Goal: Find specific page/section: Find specific page/section

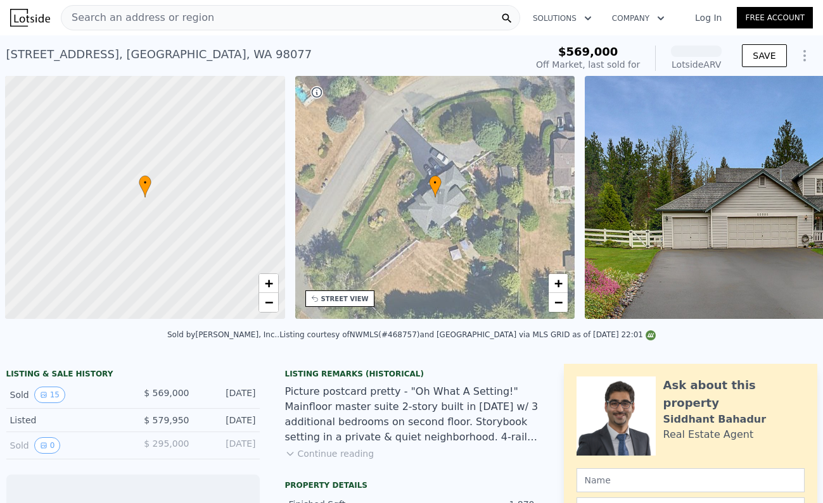
scroll to position [0, 5]
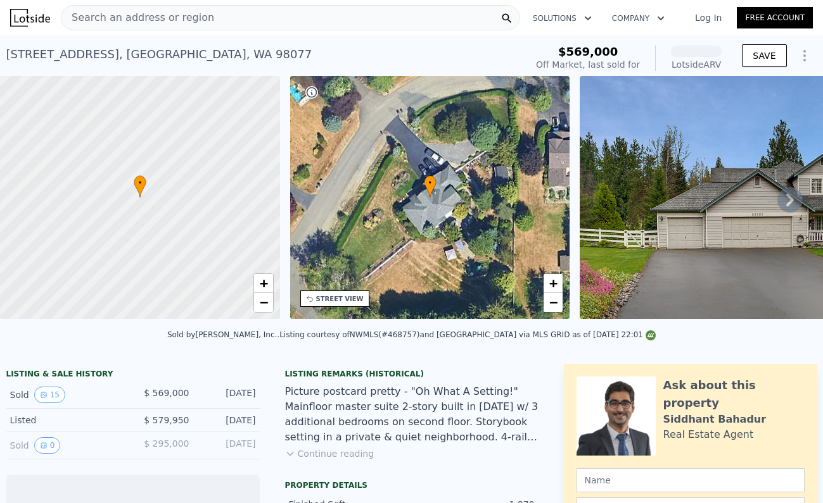
click at [434, 16] on div "Search an address or region" at bounding box center [290, 17] width 459 height 25
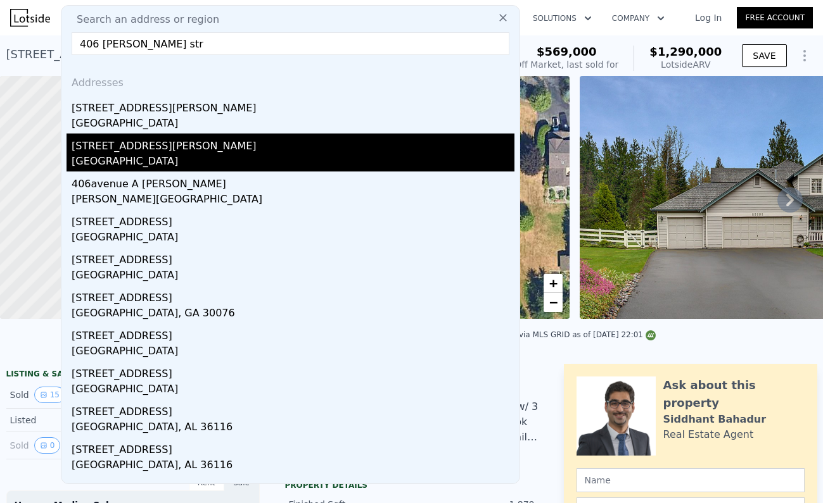
type input "406 galer str"
click at [231, 156] on div "Seattle, WA 98109" at bounding box center [293, 163] width 443 height 18
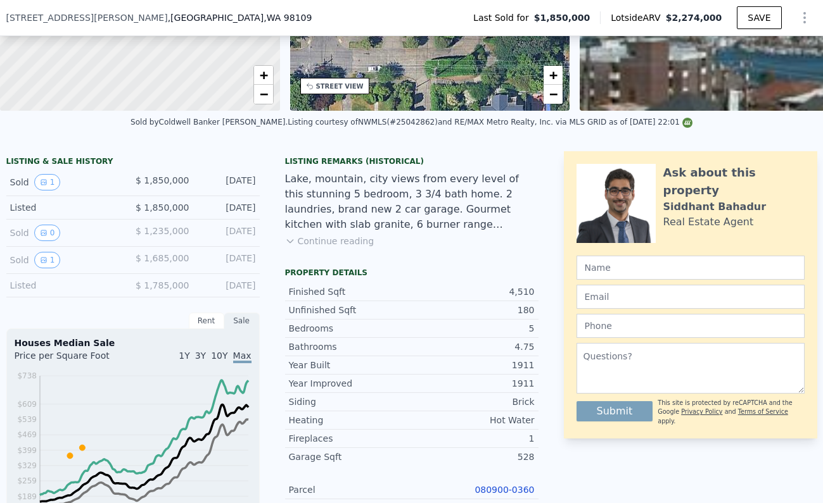
scroll to position [205, 0]
click at [47, 264] on button "1" at bounding box center [47, 259] width 27 height 16
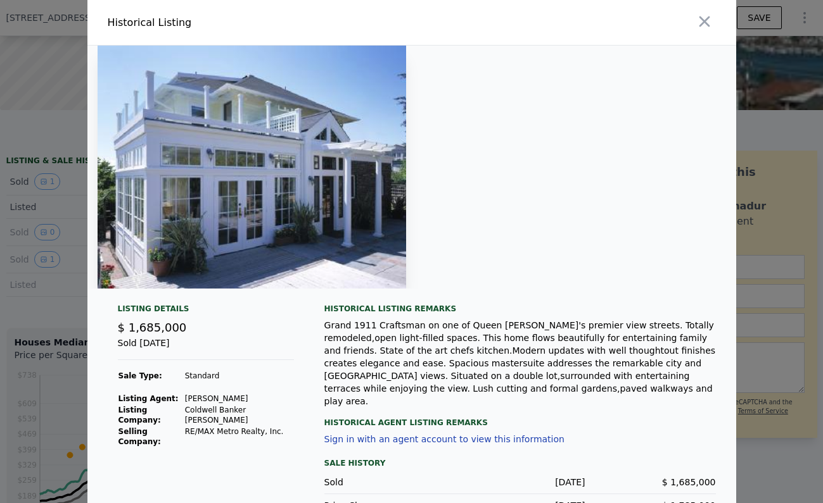
click at [742, 60] on div at bounding box center [411, 251] width 823 height 503
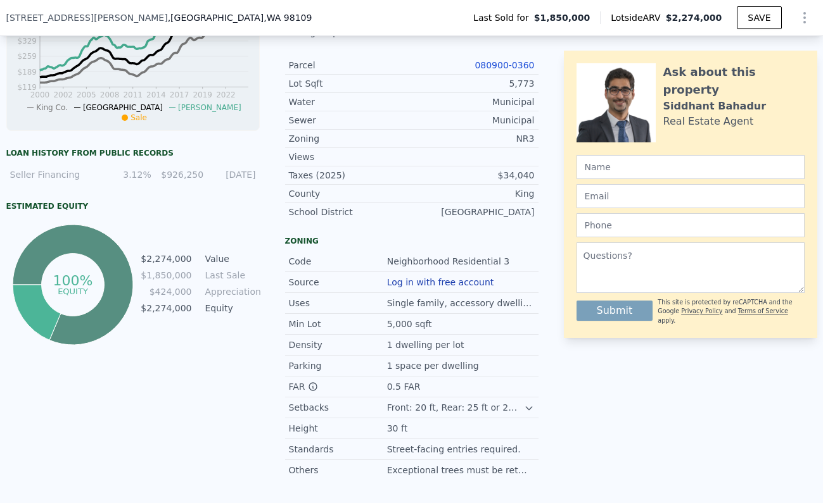
scroll to position [574, 0]
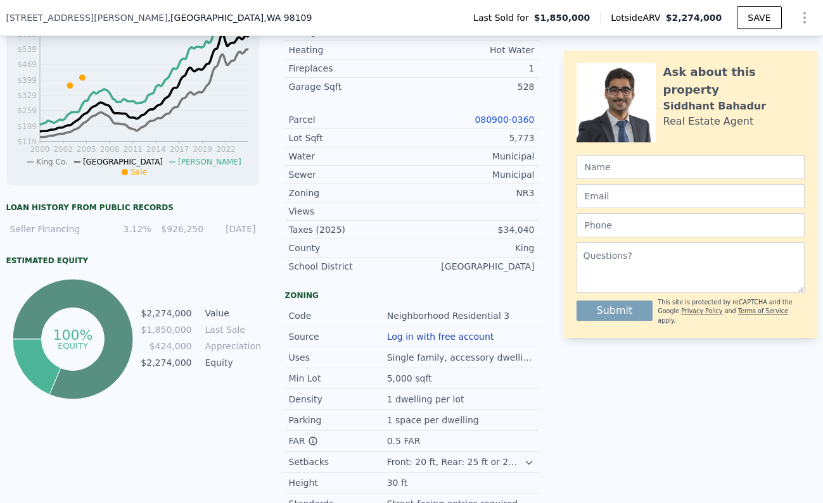
click at [493, 121] on link "080900-0360" at bounding box center [504, 120] width 60 height 10
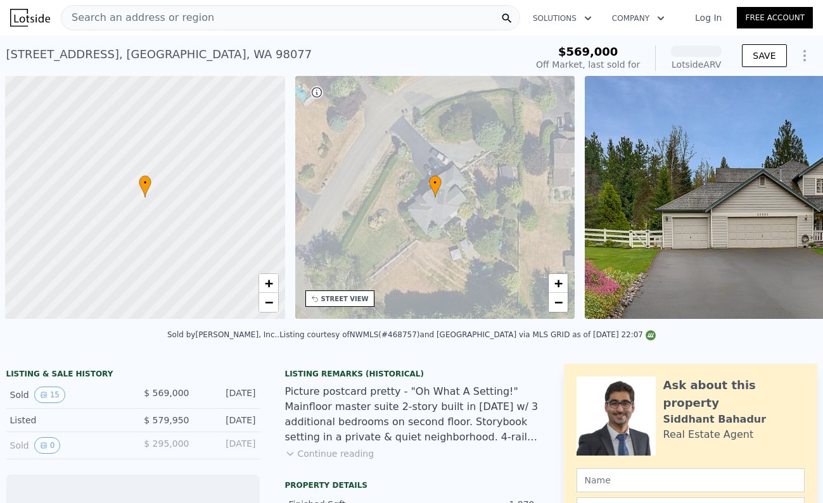
scroll to position [0, 5]
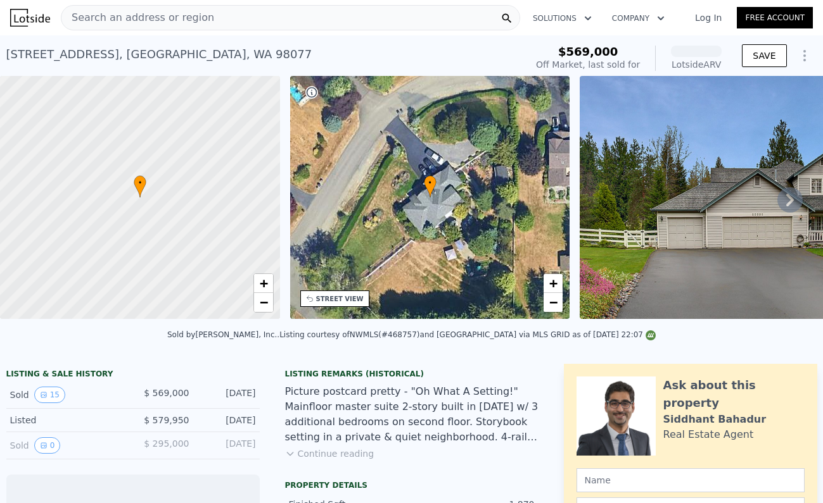
click at [327, 24] on div "Search an address or region" at bounding box center [290, 17] width 459 height 25
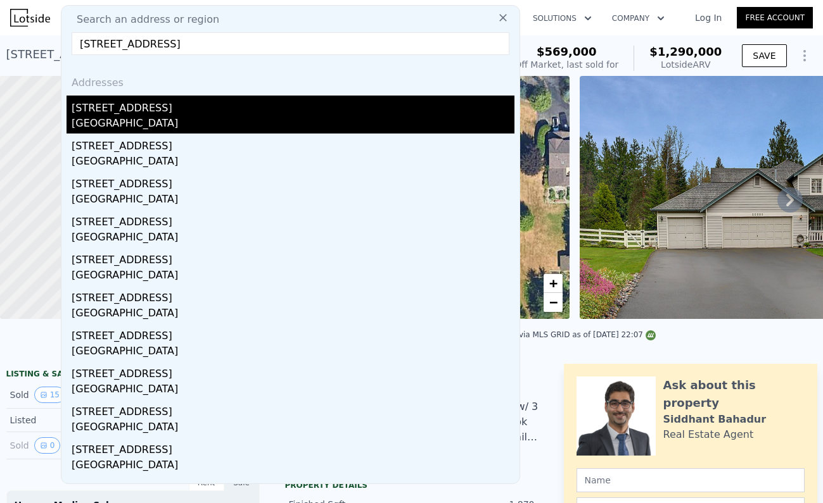
type input "[STREET_ADDRESS]"
click at [255, 114] on div "[STREET_ADDRESS]" at bounding box center [293, 106] width 443 height 20
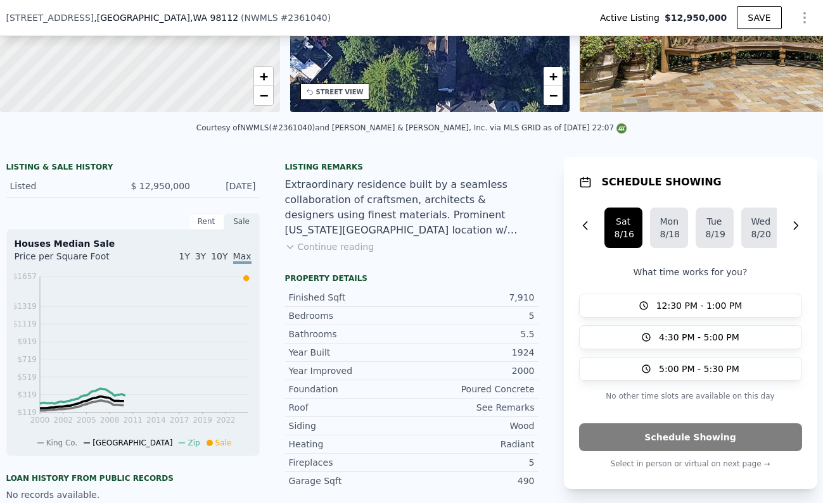
scroll to position [349, 0]
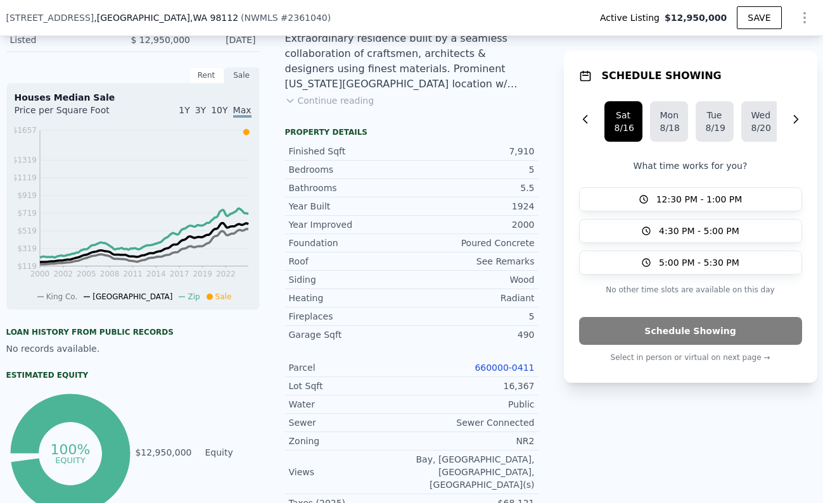
click at [503, 373] on div "660000-0411" at bounding box center [473, 368] width 123 height 13
click at [505, 366] on link "660000-0411" at bounding box center [504, 368] width 60 height 10
